Goal: Task Accomplishment & Management: Manage account settings

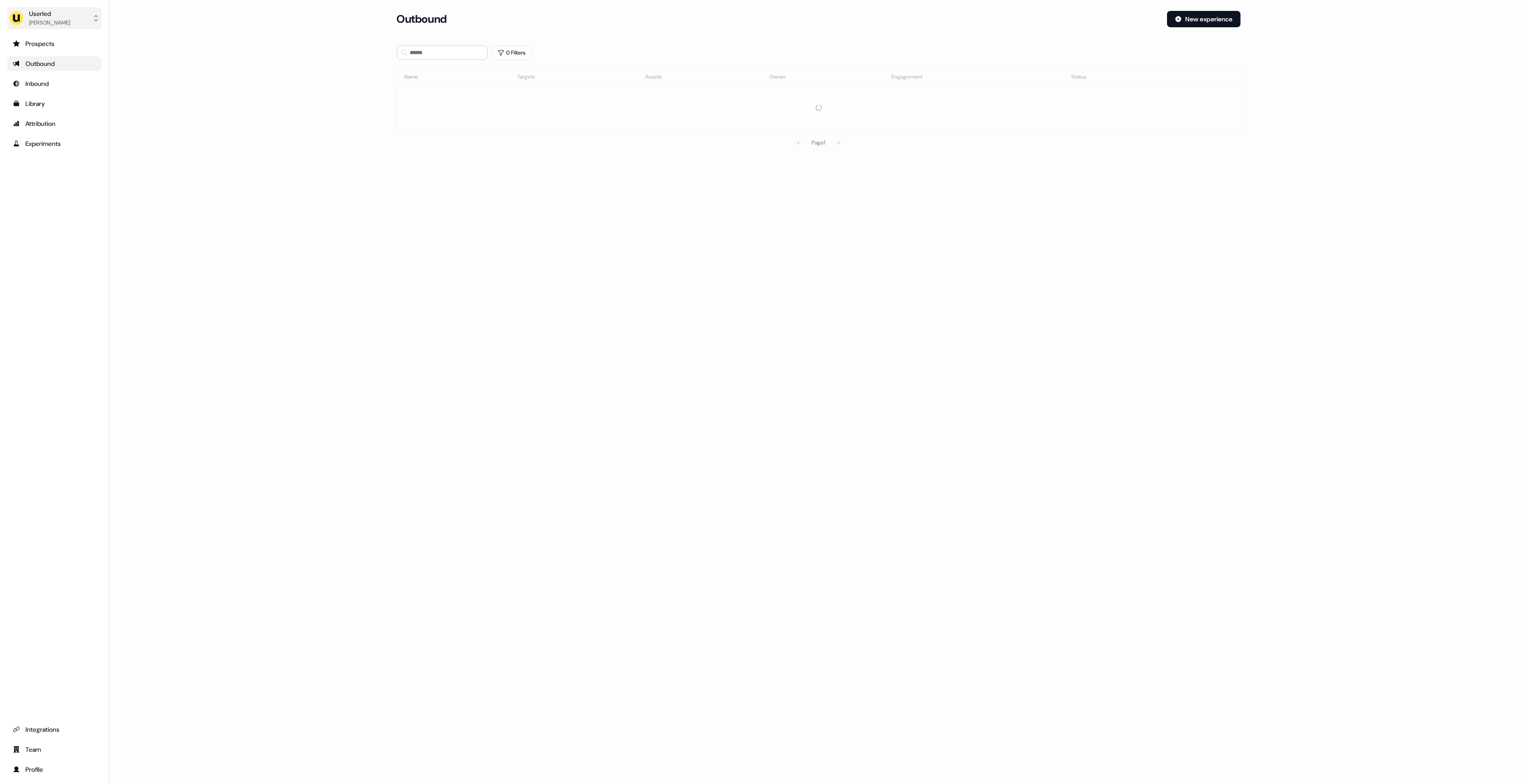
click at [53, 18] on div "[PERSON_NAME]" at bounding box center [49, 23] width 41 height 9
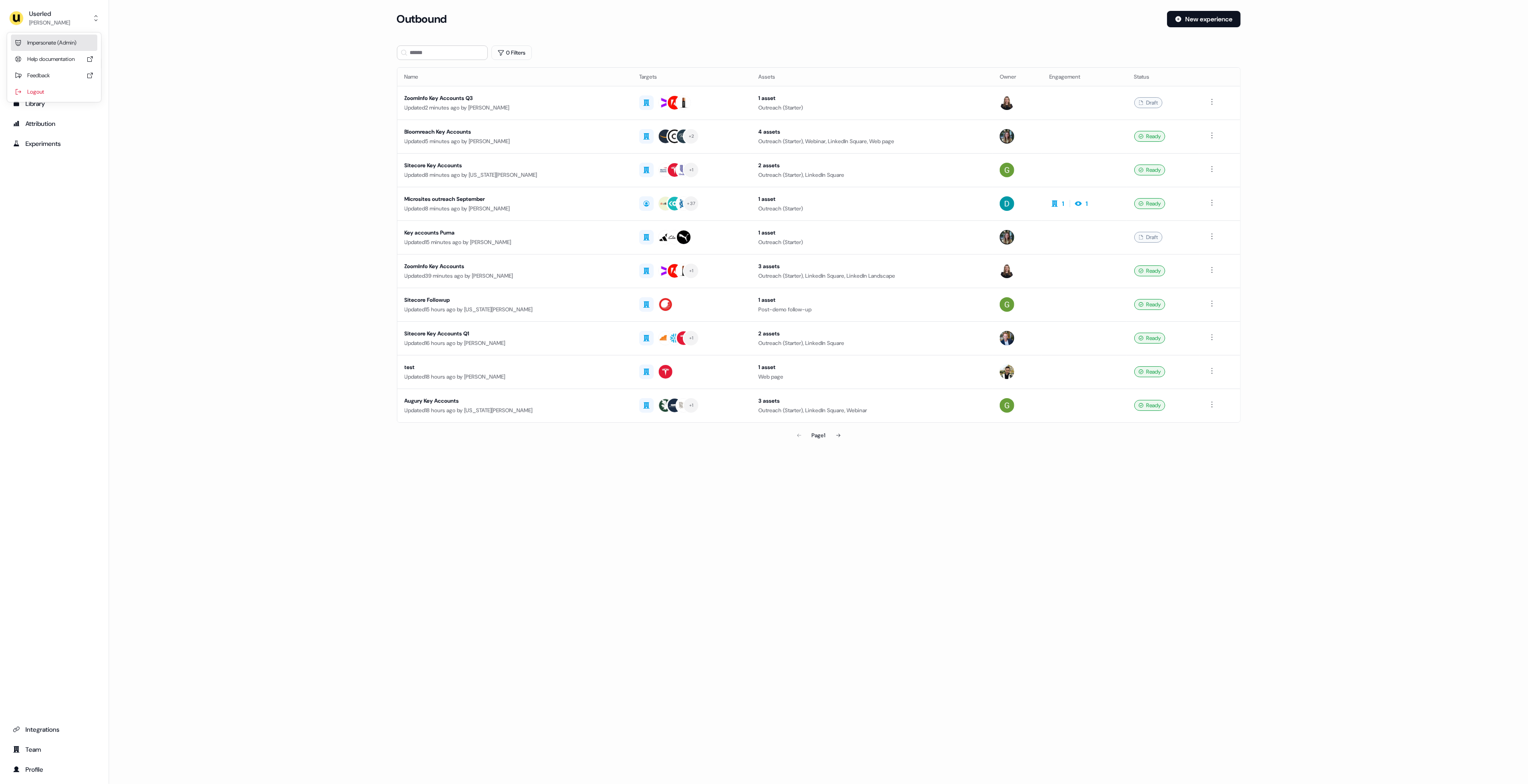
click at [56, 42] on div "Impersonate (Admin)" at bounding box center [54, 43] width 86 height 17
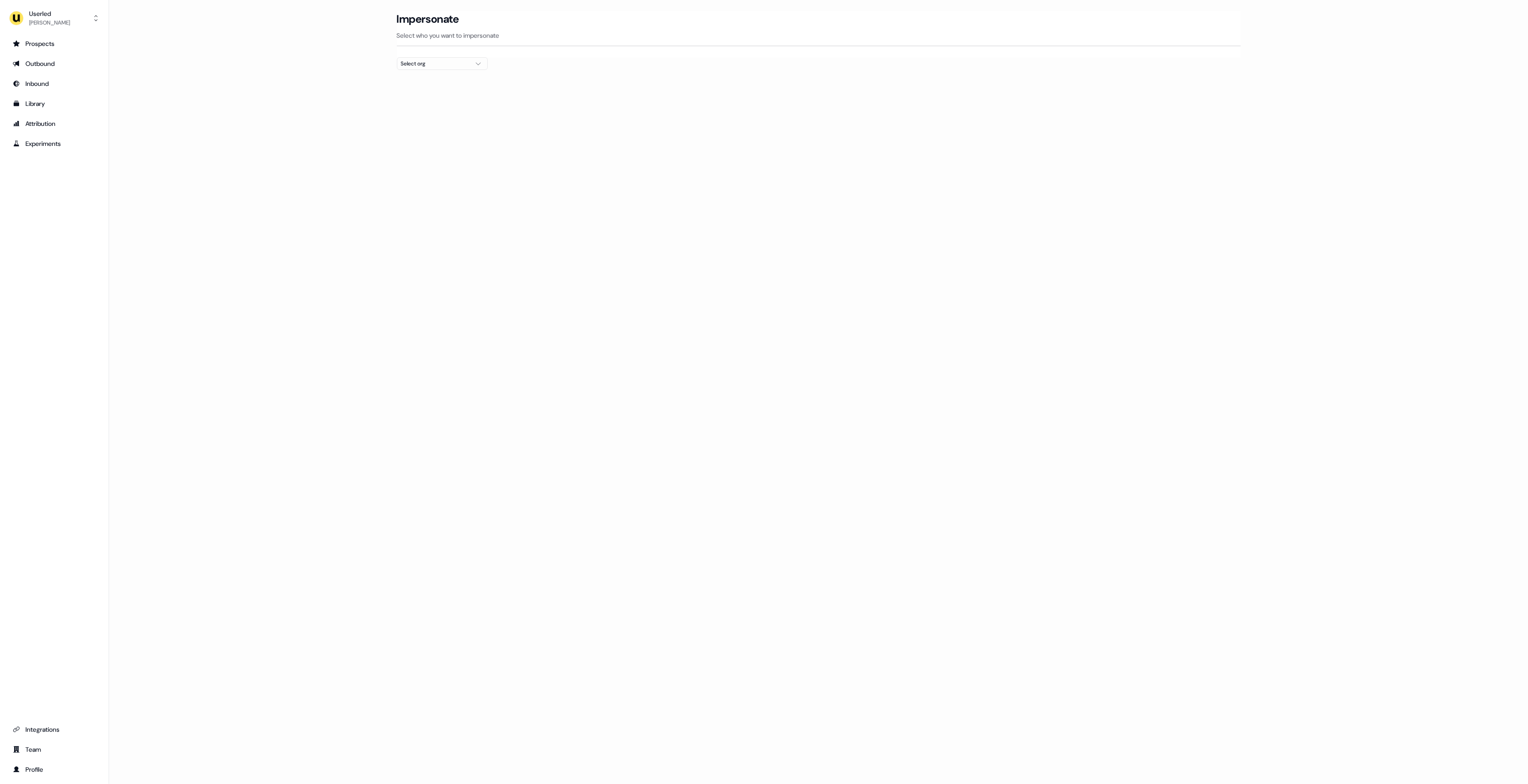
click at [445, 61] on div "Select org" at bounding box center [435, 63] width 68 height 9
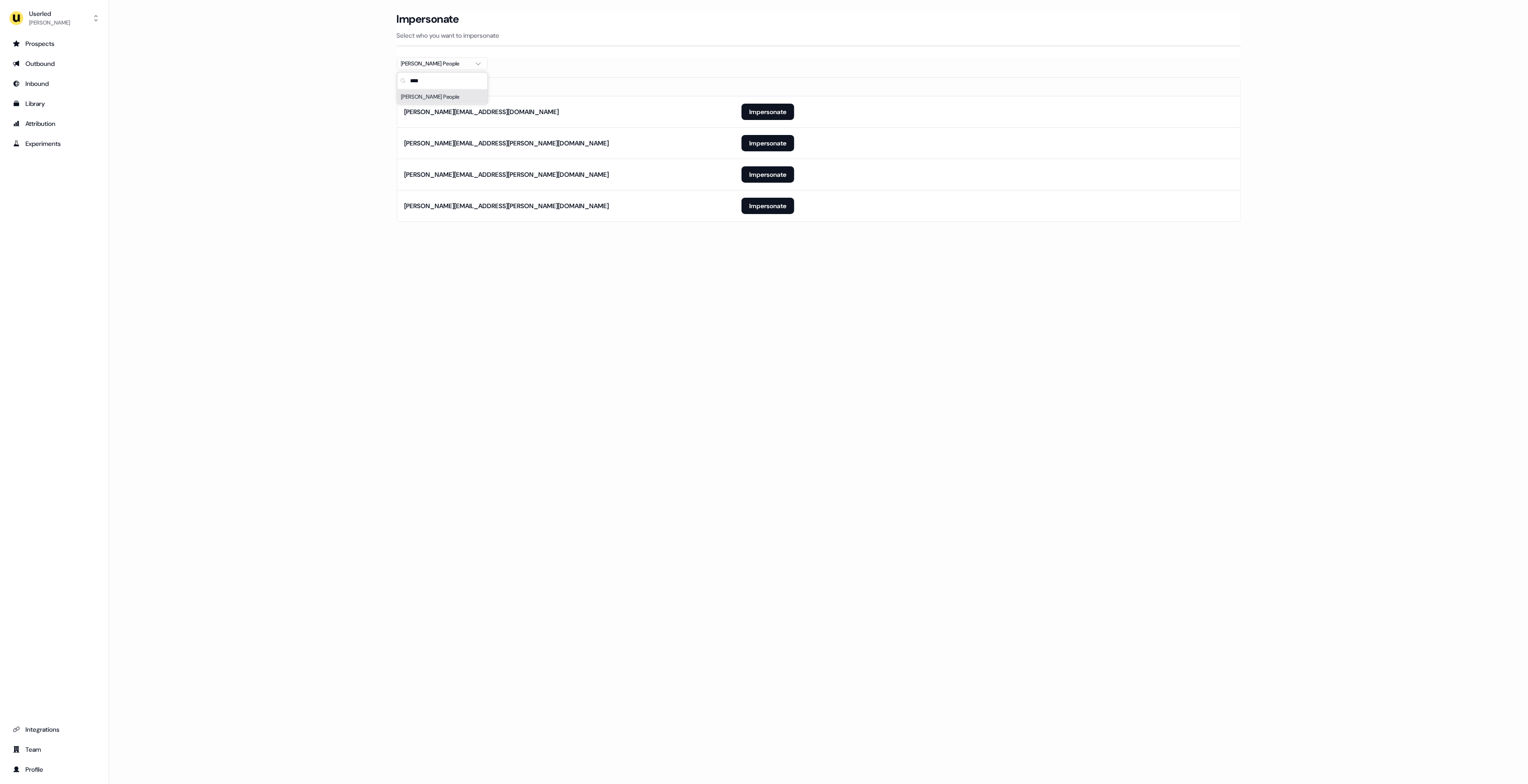
type input "****"
click at [746, 369] on div "Loading... Impersonate Select who you want to impersonate [PERSON_NAME] People …" at bounding box center [819, 392] width 1419 height 784
click at [757, 210] on button "Impersonate" at bounding box center [768, 206] width 53 height 17
